Goal: Information Seeking & Learning: Learn about a topic

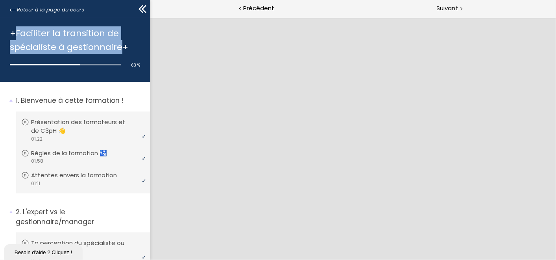
scroll to position [954, 0]
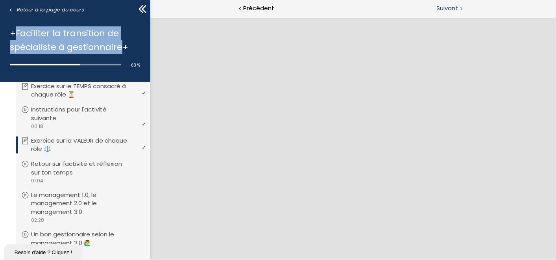
click at [448, 4] on span "Suivant" at bounding box center [448, 9] width 22 height 10
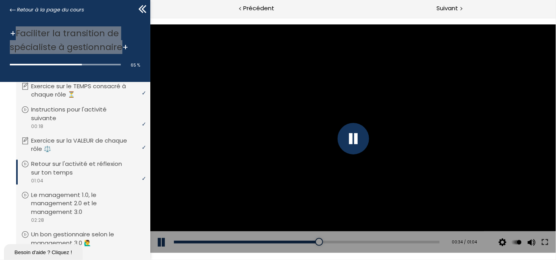
click at [454, 195] on div at bounding box center [353, 138] width 406 height 228
click at [358, 142] on div at bounding box center [352, 137] width 31 height 31
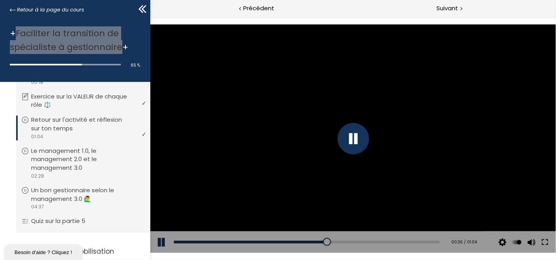
scroll to position [1042, 0]
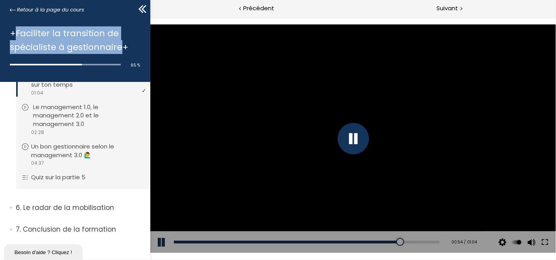
click at [47, 105] on p "Le management 1.0, le management 2.0 et le management 3.0" at bounding box center [89, 116] width 112 height 26
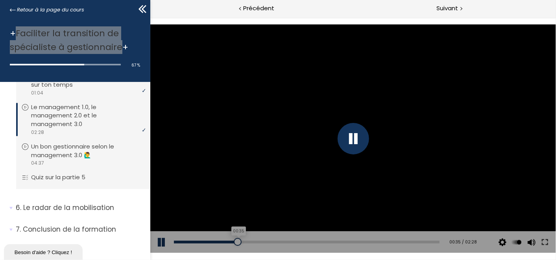
click at [236, 241] on div "00:35" at bounding box center [306, 241] width 266 height 3
click at [356, 129] on div at bounding box center [352, 137] width 31 height 31
click at [339, 121] on div at bounding box center [353, 138] width 406 height 228
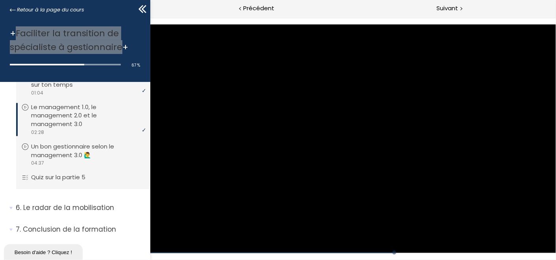
click at [339, 121] on div at bounding box center [353, 138] width 406 height 228
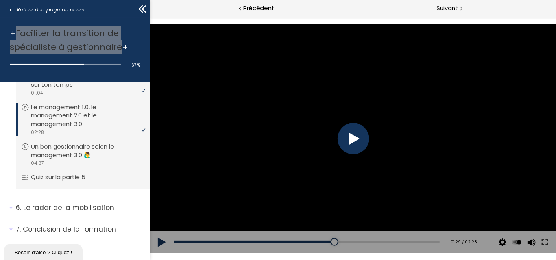
click at [453, 112] on div at bounding box center [353, 138] width 406 height 228
click at [476, 98] on div at bounding box center [353, 138] width 406 height 228
click at [347, 144] on div at bounding box center [352, 137] width 31 height 31
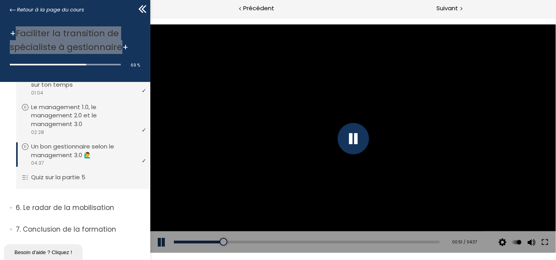
click at [404, 166] on div at bounding box center [353, 138] width 406 height 228
click at [333, 206] on div at bounding box center [353, 138] width 406 height 228
click at [295, 213] on div at bounding box center [353, 138] width 406 height 228
click at [458, 66] on div at bounding box center [353, 138] width 406 height 228
click at [448, 116] on div at bounding box center [353, 138] width 406 height 228
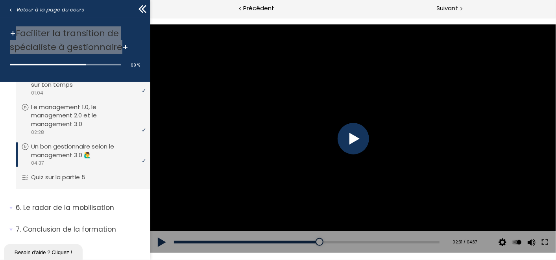
click at [465, 107] on div at bounding box center [353, 138] width 406 height 228
click at [440, 117] on div at bounding box center [353, 138] width 406 height 228
click at [461, 146] on div at bounding box center [353, 138] width 406 height 228
click at [467, 127] on div at bounding box center [353, 138] width 406 height 228
click at [482, 101] on div at bounding box center [353, 138] width 406 height 228
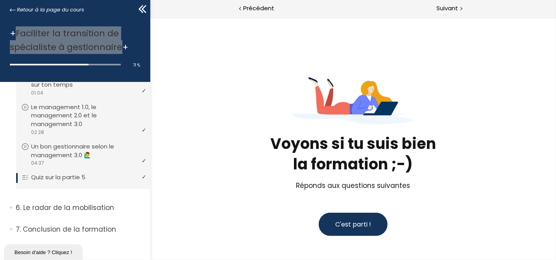
click at [347, 223] on span "C'est parti !" at bounding box center [353, 223] width 36 height 9
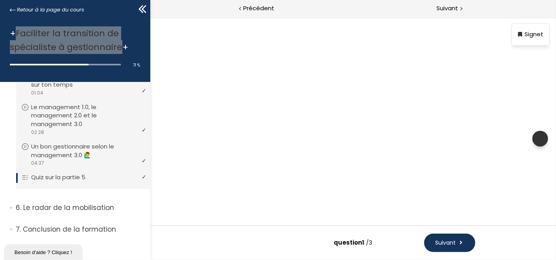
scroll to position [9, 0]
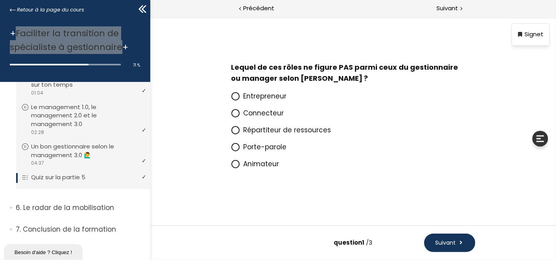
click at [235, 94] on icon at bounding box center [235, 95] width 5 height 5
click at [231, 98] on input "Entrepreneur" at bounding box center [231, 98] width 0 height 0
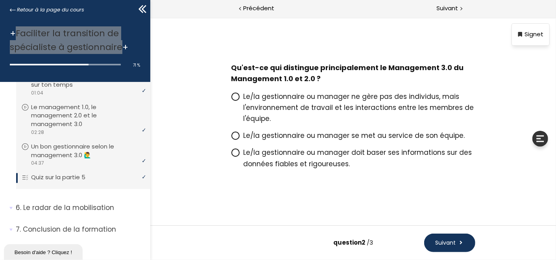
scroll to position [8, 0]
click at [234, 96] on icon at bounding box center [235, 96] width 5 height 5
click at [231, 99] on input "Le/la gestionnaire ou manager ne gère pas des individus, mais l'environnement d…" at bounding box center [231, 99] width 0 height 0
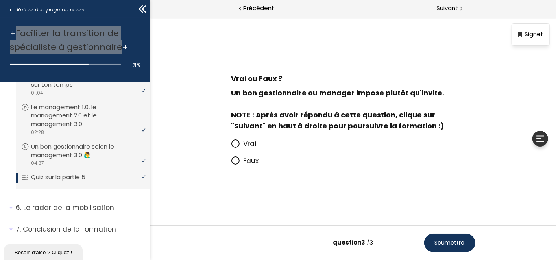
scroll to position [0, 0]
click at [236, 159] on icon at bounding box center [235, 160] width 5 height 5
click at [231, 162] on input "Faux" at bounding box center [231, 162] width 0 height 0
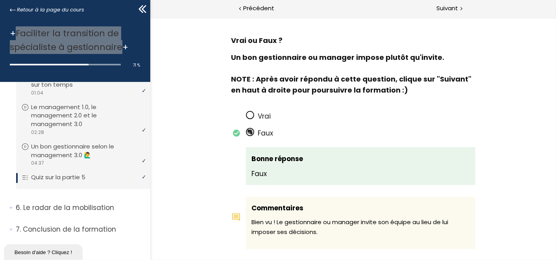
scroll to position [655, 0]
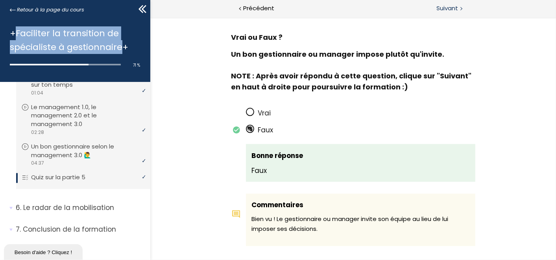
click at [455, 9] on span "Suivant" at bounding box center [448, 9] width 22 height 10
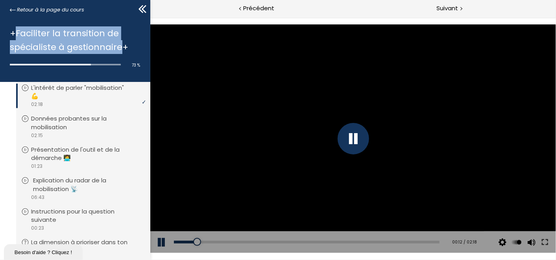
scroll to position [1163, 0]
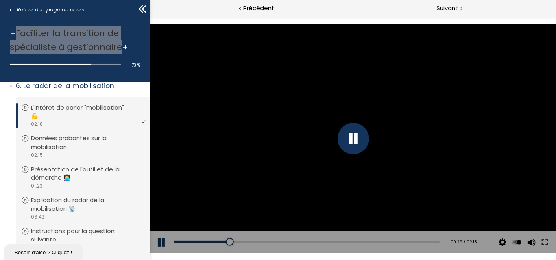
click at [192, 116] on div at bounding box center [353, 138] width 406 height 228
click at [363, 140] on div at bounding box center [353, 138] width 406 height 228
click at [214, 241] on div "01:02" at bounding box center [306, 241] width 266 height 3
click at [214, 242] on div "01:01" at bounding box center [306, 241] width 266 height 3
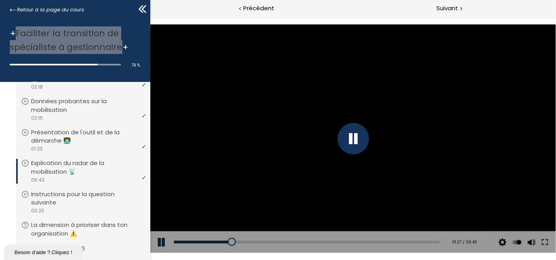
scroll to position [1251, 0]
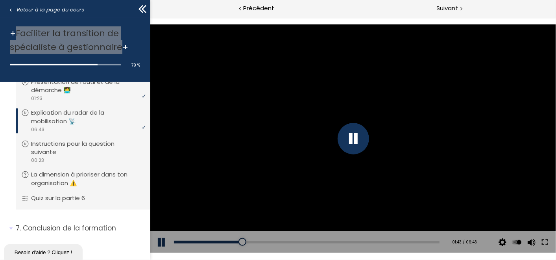
click at [338, 173] on div at bounding box center [353, 138] width 406 height 228
click at [381, 130] on div at bounding box center [353, 138] width 406 height 228
click at [395, 189] on div at bounding box center [353, 138] width 406 height 228
click at [382, 101] on div at bounding box center [353, 138] width 406 height 228
click at [520, 190] on div at bounding box center [353, 138] width 406 height 228
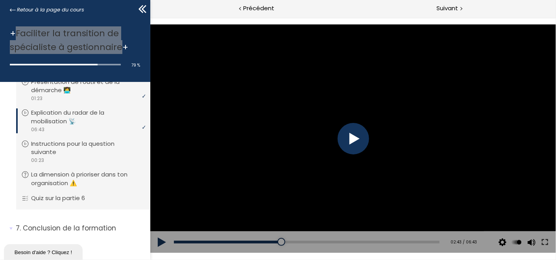
click at [410, 110] on div at bounding box center [353, 138] width 406 height 228
click at [495, 175] on div at bounding box center [353, 138] width 406 height 228
click at [356, 133] on div at bounding box center [352, 137] width 31 height 31
click at [347, 189] on div at bounding box center [353, 138] width 406 height 228
click at [458, 148] on div at bounding box center [353, 138] width 406 height 228
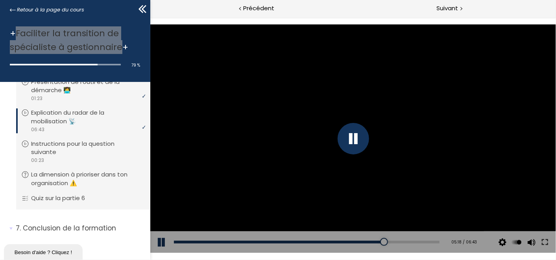
click at [487, 178] on div at bounding box center [353, 138] width 406 height 228
click at [341, 71] on div at bounding box center [353, 138] width 406 height 228
click at [402, 153] on div at bounding box center [353, 138] width 406 height 228
click at [398, 140] on div at bounding box center [353, 138] width 406 height 228
click at [402, 138] on div at bounding box center [353, 138] width 406 height 228
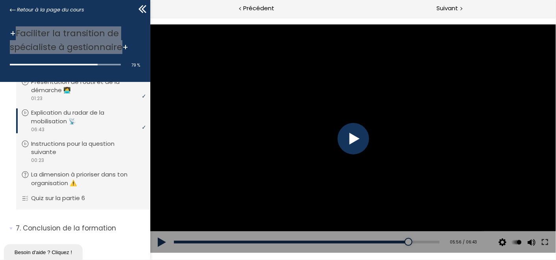
click at [402, 138] on div at bounding box center [353, 138] width 406 height 228
drag, startPoint x: 402, startPoint y: 138, endPoint x: 472, endPoint y: 131, distance: 70.4
click at [472, 131] on div at bounding box center [353, 138] width 406 height 228
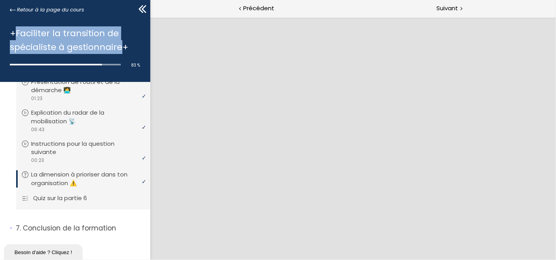
click at [60, 198] on p "Quiz sur la partie 6" at bounding box center [66, 198] width 66 height 9
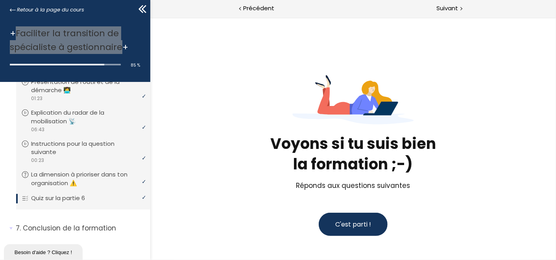
click at [338, 220] on span "C'est parti !" at bounding box center [353, 223] width 36 height 9
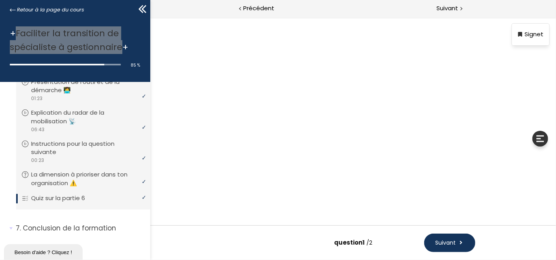
scroll to position [35, 0]
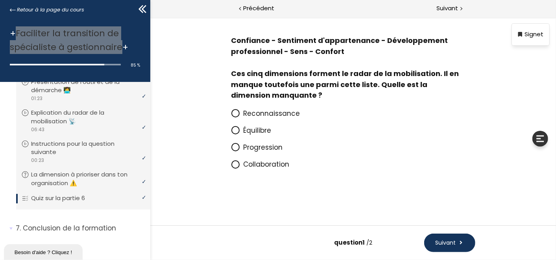
click at [262, 115] on span "Reconnaissance" at bounding box center [271, 112] width 57 height 9
click at [231, 115] on input "Reconnaissance" at bounding box center [231, 115] width 0 height 0
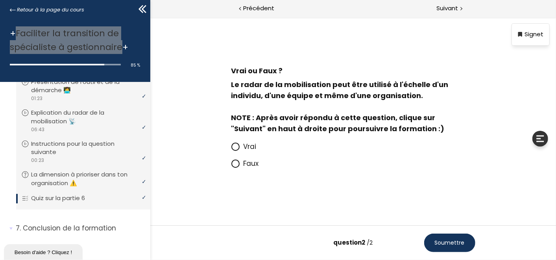
scroll to position [4, 0]
click at [233, 147] on icon at bounding box center [235, 146] width 5 height 5
click at [231, 149] on input "Vrai" at bounding box center [231, 149] width 0 height 0
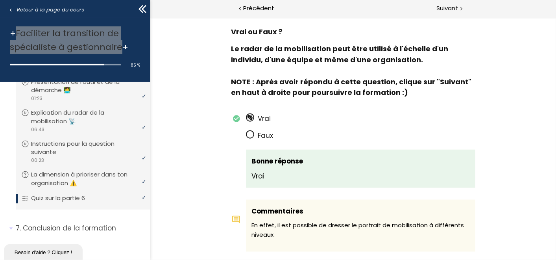
scroll to position [411, 0]
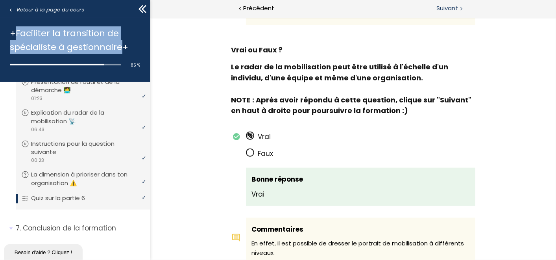
click at [448, 9] on span "Suivant" at bounding box center [448, 9] width 22 height 10
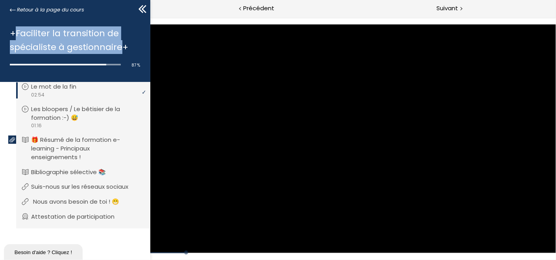
scroll to position [1376, 0]
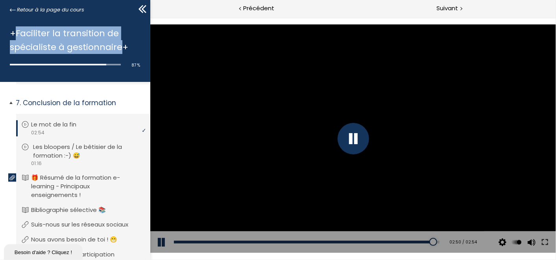
click at [78, 146] on p "Les bloopers / Le bêtisier de la formation :-) 😅" at bounding box center [89, 150] width 112 height 17
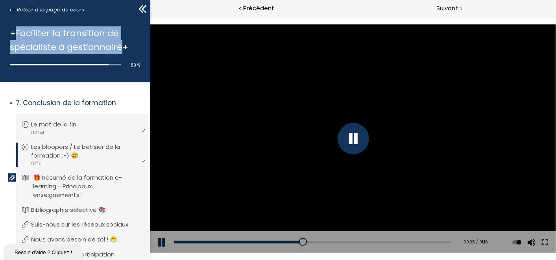
click at [78, 187] on p "🎁 Résumé de la formation e-learning - Principaux enseignements !" at bounding box center [89, 186] width 112 height 26
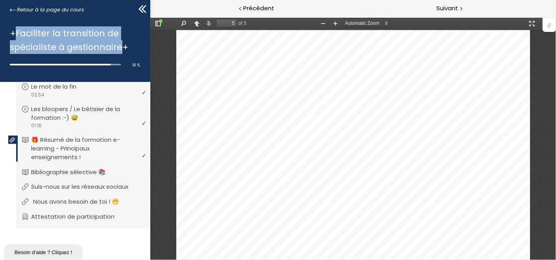
scroll to position [2349, 0]
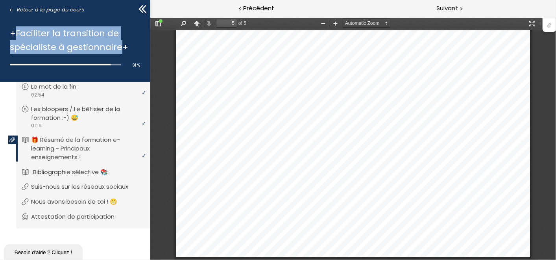
click at [67, 168] on p "Bibliographie sélective 📚" at bounding box center [76, 172] width 87 height 9
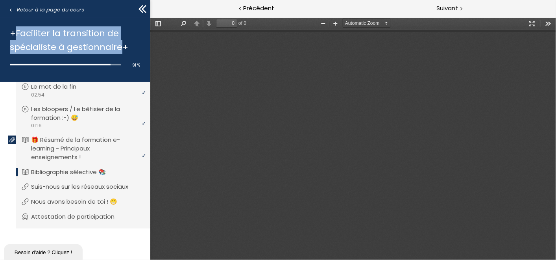
type input "1"
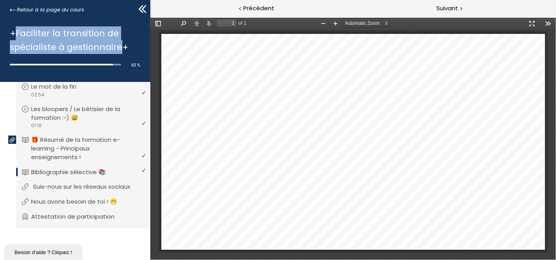
click at [56, 182] on p "Suis-nous sur les réseaux sociaux" at bounding box center [87, 186] width 109 height 9
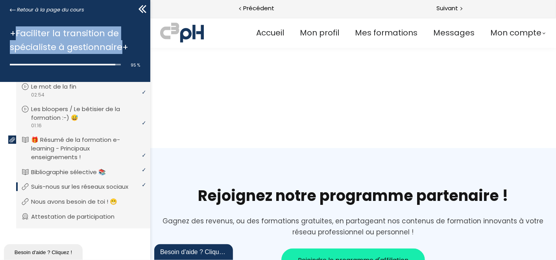
scroll to position [699, 0]
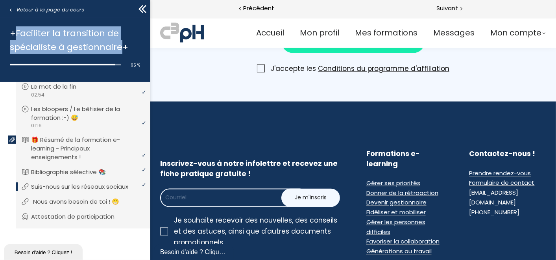
click at [72, 203] on p "Nous avons besoin de toi ! 😁" at bounding box center [82, 201] width 98 height 9
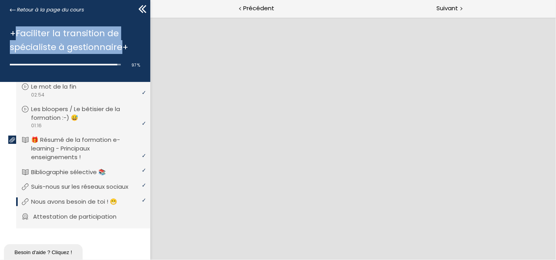
click at [59, 215] on p "Attestation de participation" at bounding box center [80, 216] width 95 height 9
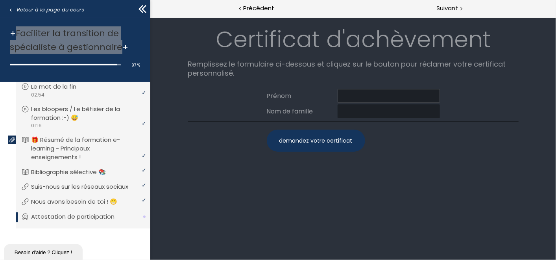
click at [365, 96] on input at bounding box center [388, 96] width 102 height 14
type input "[PERSON_NAME]"
click at [358, 109] on input at bounding box center [388, 111] width 102 height 14
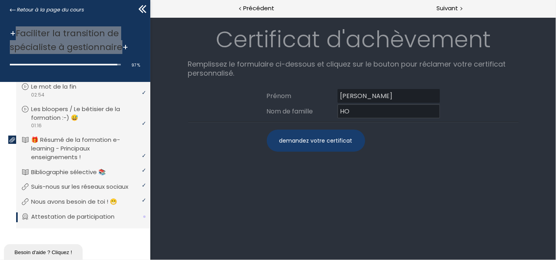
type input "HO"
click at [329, 142] on div "demandez votre certificat" at bounding box center [315, 140] width 98 height 22
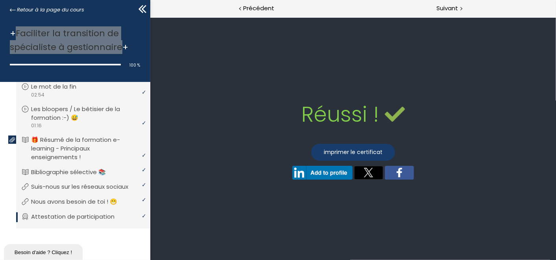
click at [360, 152] on link "imprimer le certificat" at bounding box center [353, 151] width 84 height 17
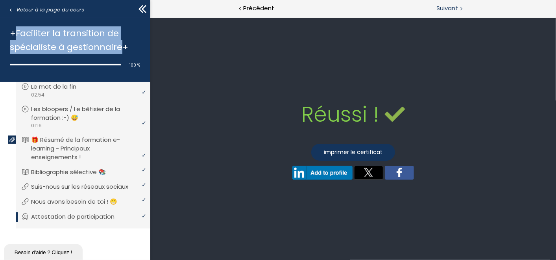
click at [447, 4] on span "Suivant" at bounding box center [448, 9] width 22 height 10
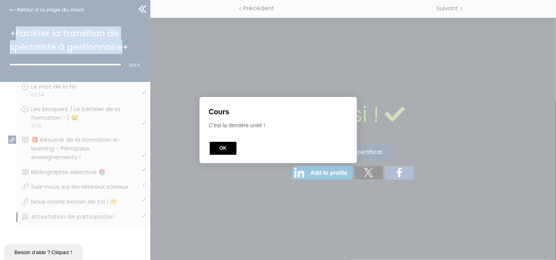
click at [227, 151] on button "OK" at bounding box center [223, 148] width 27 height 13
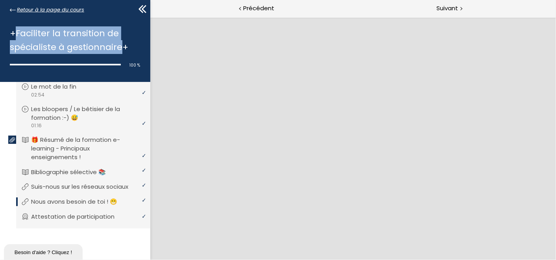
click at [78, 11] on span "Retour à la page du cours" at bounding box center [50, 10] width 67 height 9
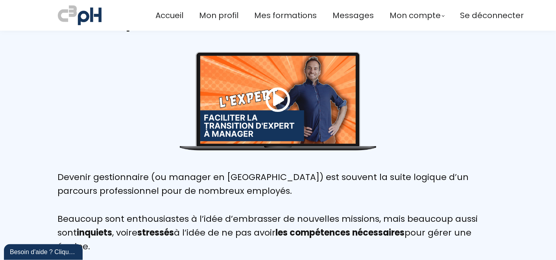
scroll to position [131, 0]
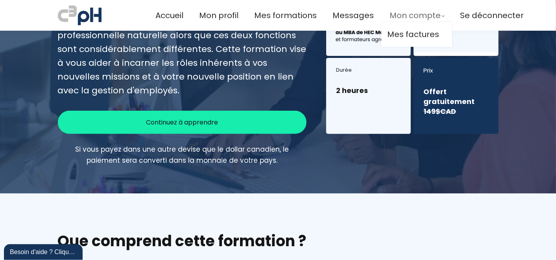
click at [413, 16] on span "Mon compte" at bounding box center [414, 15] width 51 height 13
click at [294, 17] on span "Mes formations" at bounding box center [285, 15] width 63 height 13
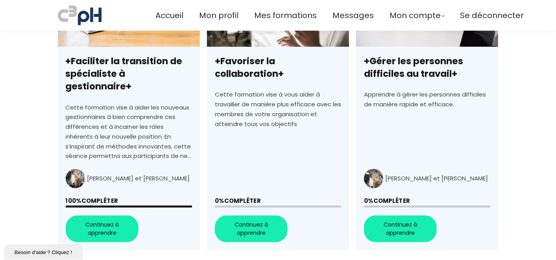
scroll to position [335, 0]
